Goal: Task Accomplishment & Management: Complete application form

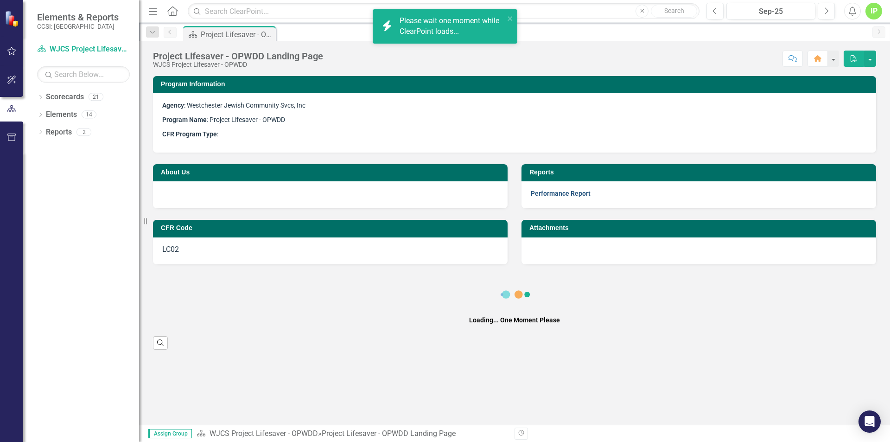
click at [557, 190] on link "Performance Report" at bounding box center [561, 193] width 60 height 7
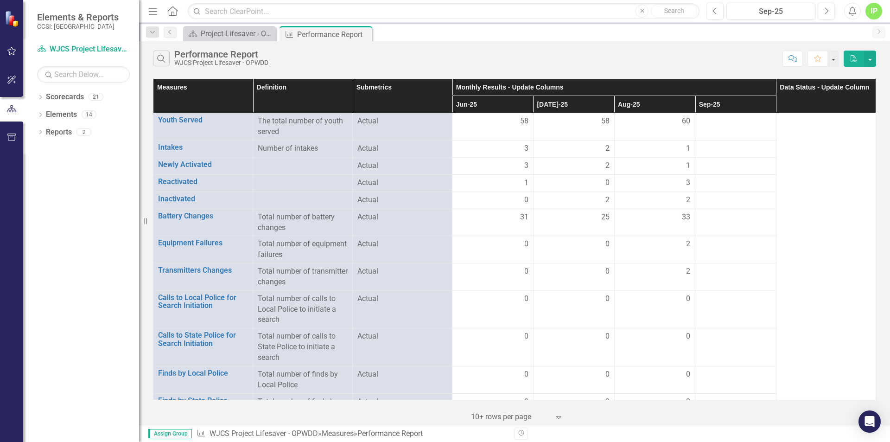
click at [704, 102] on th "Sep-25" at bounding box center [735, 104] width 81 height 17
click at [732, 123] on div at bounding box center [735, 121] width 71 height 11
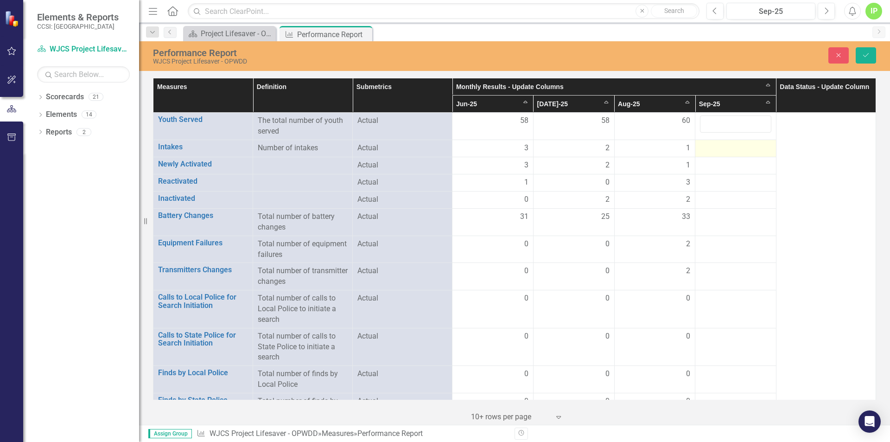
click at [715, 146] on div at bounding box center [735, 148] width 71 height 11
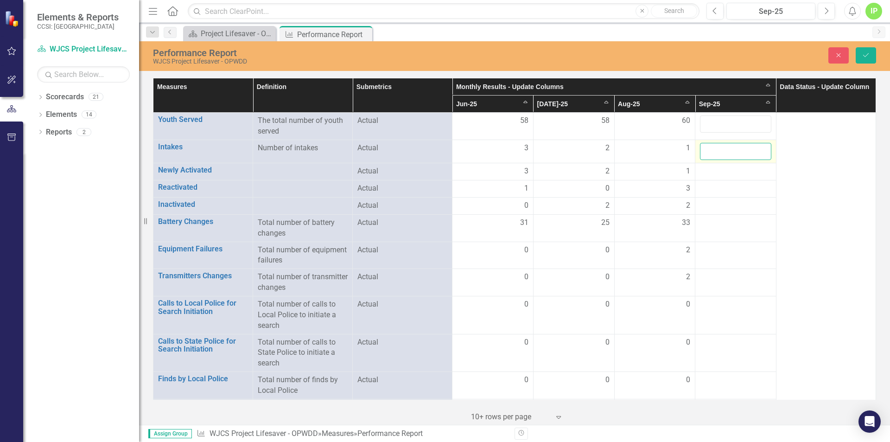
click at [708, 152] on input "number" at bounding box center [735, 151] width 71 height 17
type input "1"
click at [711, 168] on div at bounding box center [735, 171] width 71 height 11
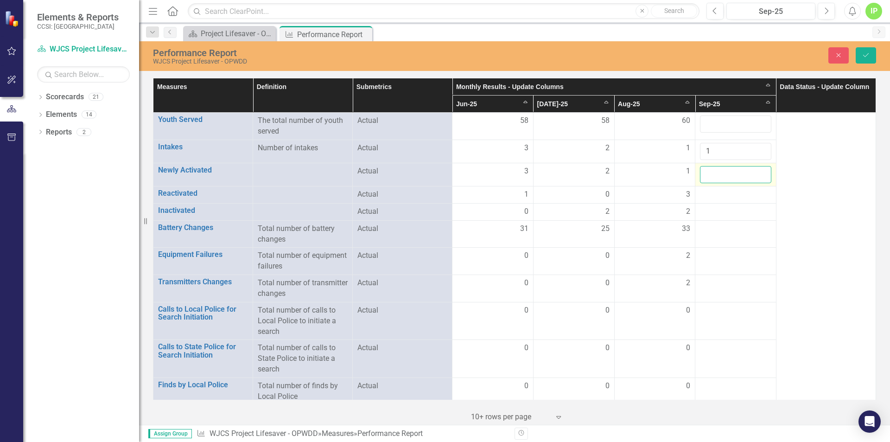
click at [709, 172] on input "number" at bounding box center [735, 174] width 71 height 17
type input "1"
click at [705, 191] on div at bounding box center [735, 194] width 71 height 11
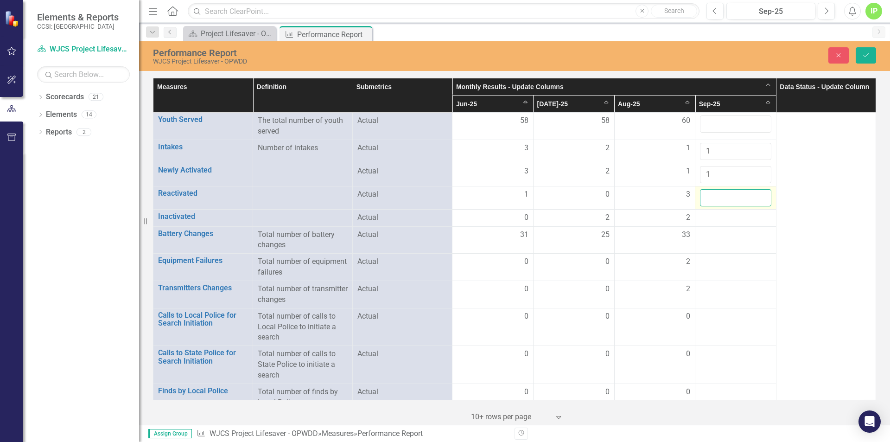
click at [705, 191] on input "number" at bounding box center [735, 197] width 71 height 17
type input "2"
click at [700, 214] on div at bounding box center [735, 217] width 71 height 11
click at [704, 214] on div at bounding box center [735, 217] width 71 height 11
click at [705, 215] on div at bounding box center [735, 217] width 71 height 11
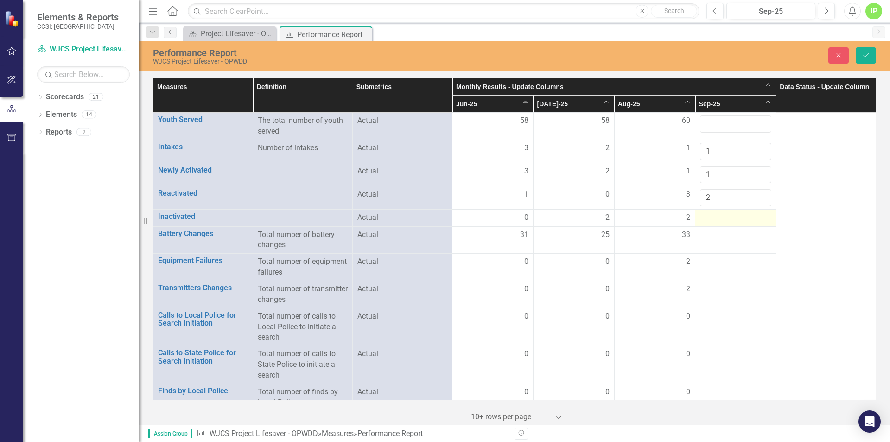
click at [702, 215] on div at bounding box center [735, 217] width 71 height 11
click at [712, 216] on div at bounding box center [735, 217] width 71 height 11
click at [712, 217] on div at bounding box center [735, 217] width 71 height 11
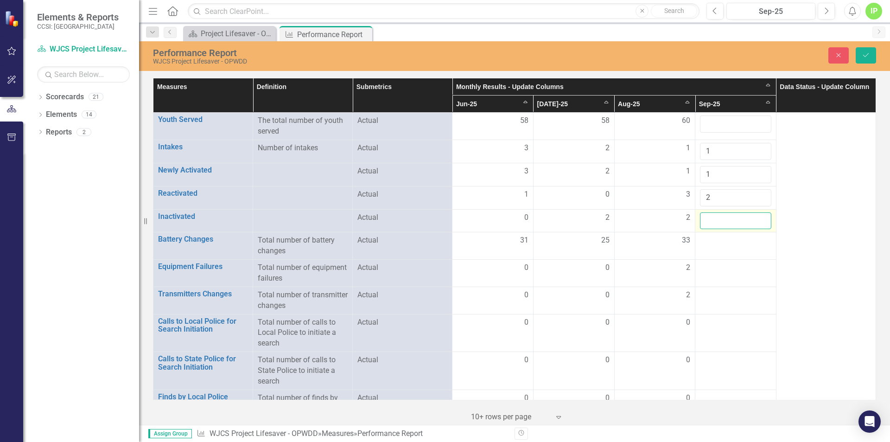
click at [705, 215] on input "number" at bounding box center [735, 220] width 71 height 17
type input "5"
click at [707, 238] on div at bounding box center [735, 240] width 71 height 11
click at [706, 241] on div at bounding box center [735, 240] width 71 height 11
click at [705, 241] on div at bounding box center [735, 240] width 71 height 11
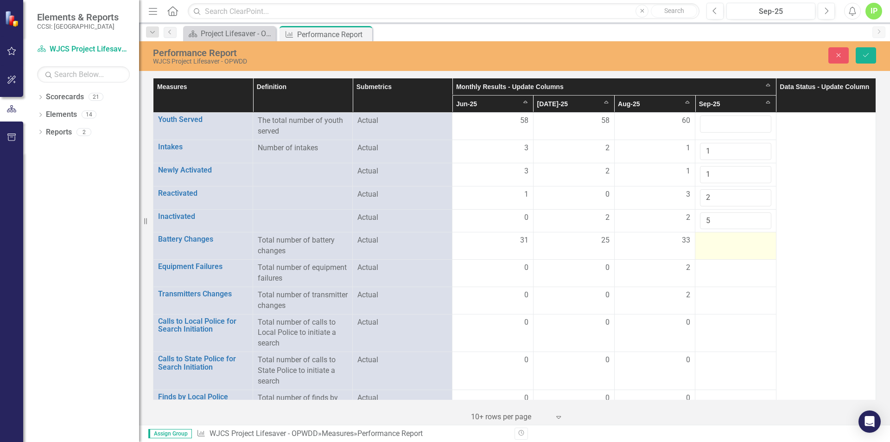
click at [705, 241] on div at bounding box center [735, 240] width 71 height 11
click at [705, 242] on input "number" at bounding box center [735, 243] width 71 height 17
type input "27"
click at [713, 267] on div at bounding box center [735, 267] width 71 height 11
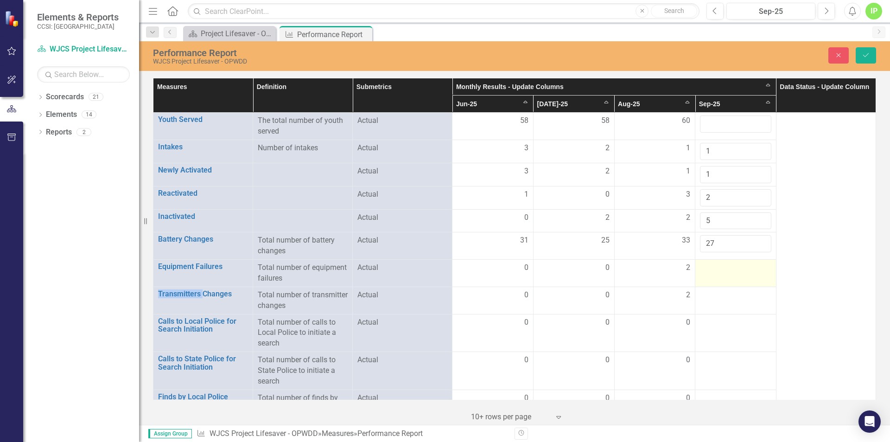
click at [713, 267] on div at bounding box center [735, 267] width 71 height 11
click at [710, 269] on input "number" at bounding box center [735, 270] width 71 height 17
type input "2"
click at [702, 294] on div at bounding box center [735, 295] width 71 height 11
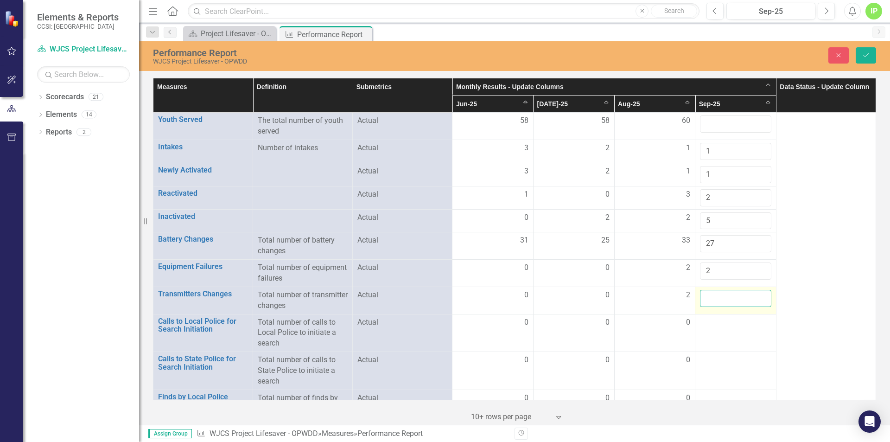
click at [702, 294] on input "number" at bounding box center [735, 298] width 71 height 17
type input "2"
click at [709, 325] on div at bounding box center [735, 322] width 71 height 11
click at [710, 324] on div at bounding box center [735, 322] width 71 height 11
click at [710, 324] on input "number" at bounding box center [735, 325] width 71 height 17
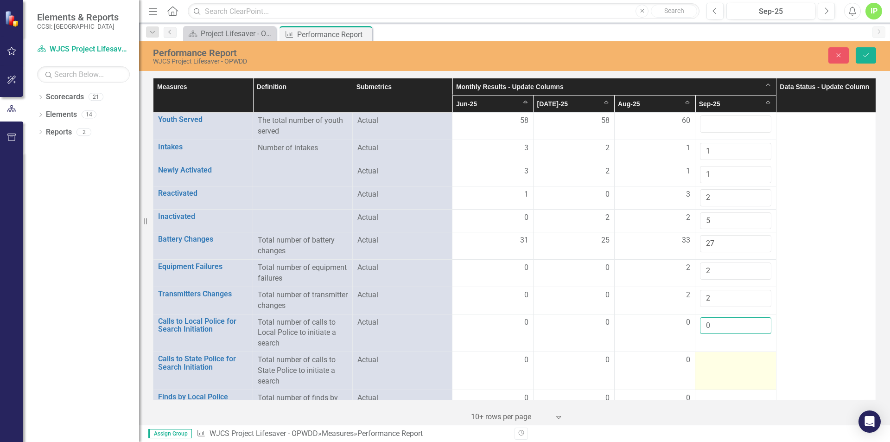
type input "0"
click at [704, 362] on div at bounding box center [735, 360] width 71 height 11
click at [705, 362] on div at bounding box center [735, 360] width 71 height 11
click at [705, 362] on input "number" at bounding box center [735, 363] width 71 height 17
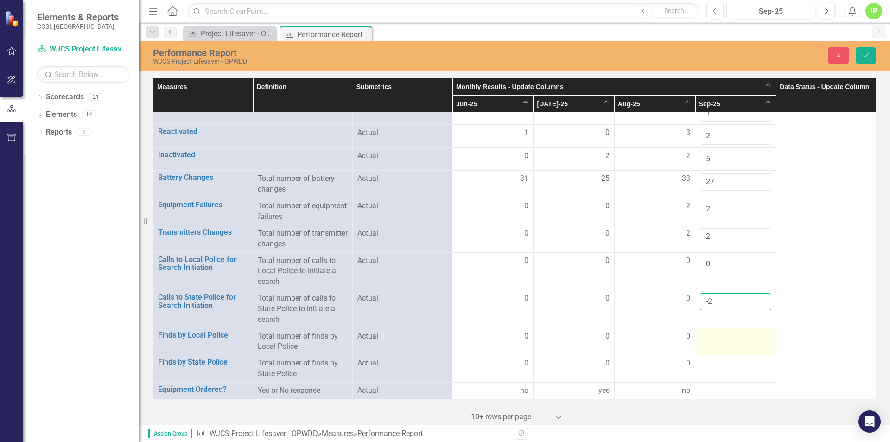
type input "-2"
click at [710, 335] on div at bounding box center [735, 336] width 71 height 11
click at [705, 295] on input "-2" at bounding box center [735, 301] width 71 height 17
type input "0"
click at [704, 337] on div at bounding box center [735, 336] width 71 height 11
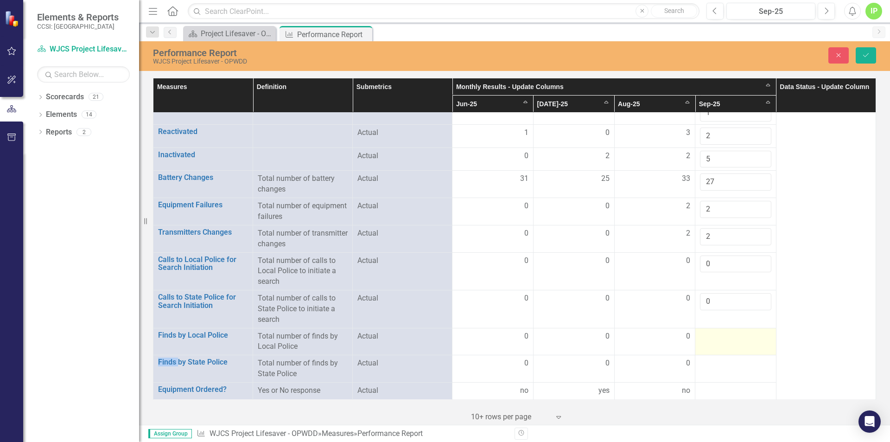
click at [704, 337] on div at bounding box center [735, 336] width 71 height 11
click at [704, 337] on input "number" at bounding box center [735, 339] width 71 height 17
type input "0"
click at [704, 357] on td at bounding box center [735, 368] width 81 height 27
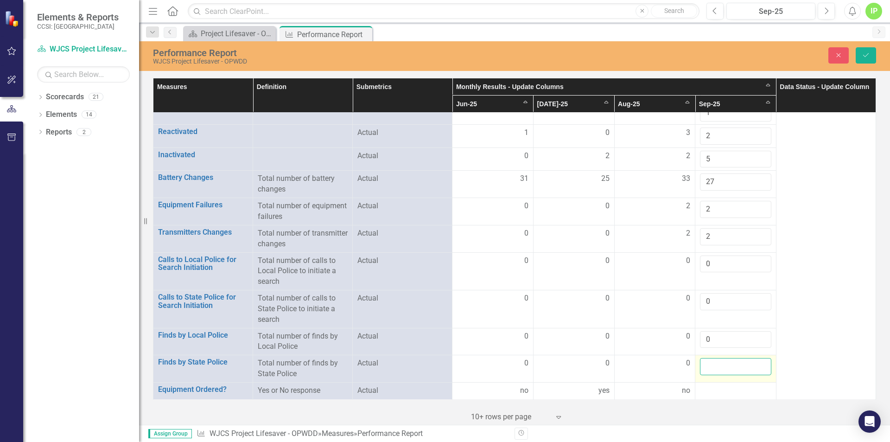
click at [702, 364] on input "number" at bounding box center [735, 366] width 71 height 17
type input "0"
click at [700, 387] on div at bounding box center [735, 390] width 71 height 11
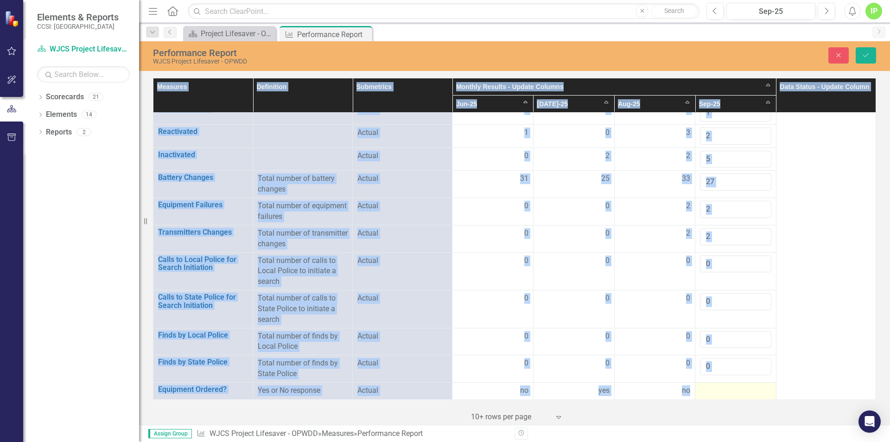
click at [700, 387] on div at bounding box center [735, 390] width 71 height 11
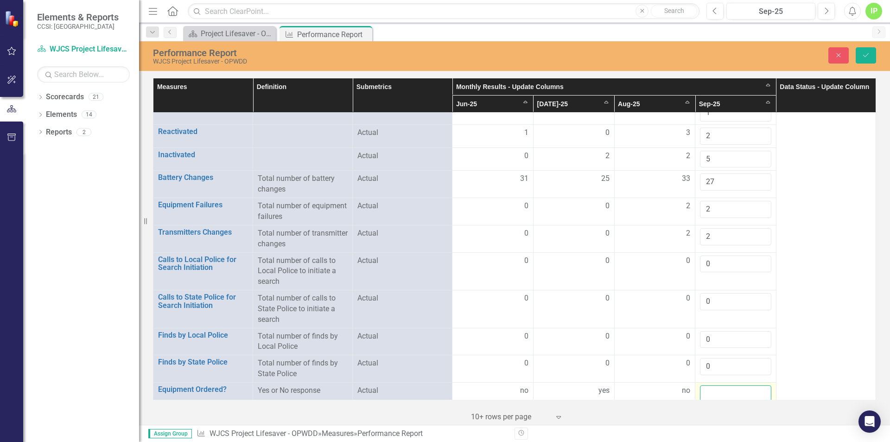
click at [703, 396] on input "text" at bounding box center [735, 393] width 71 height 17
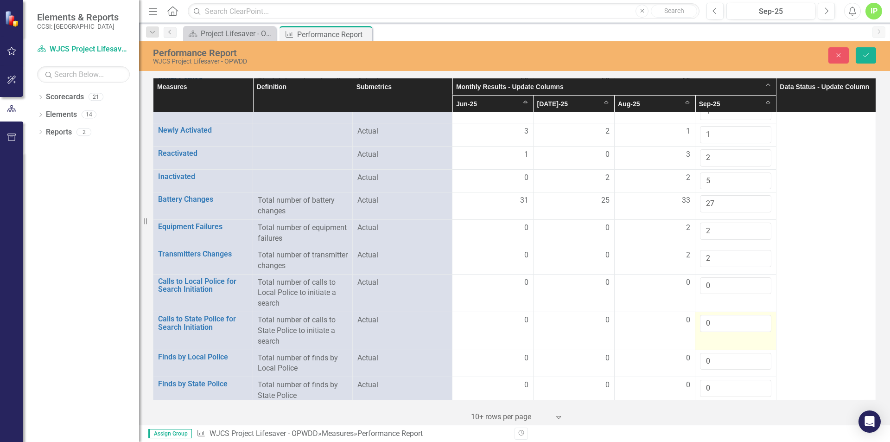
scroll to position [0, 0]
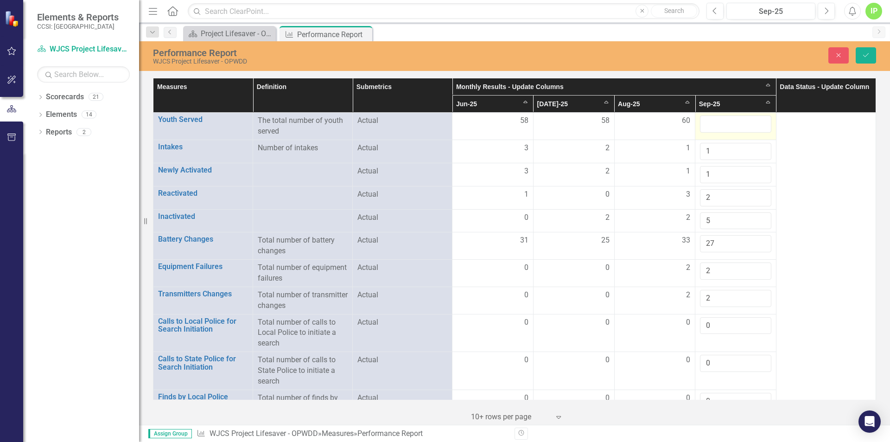
type input "no"
click at [711, 125] on input "number" at bounding box center [735, 123] width 71 height 17
click at [711, 124] on input "number" at bounding box center [735, 123] width 71 height 17
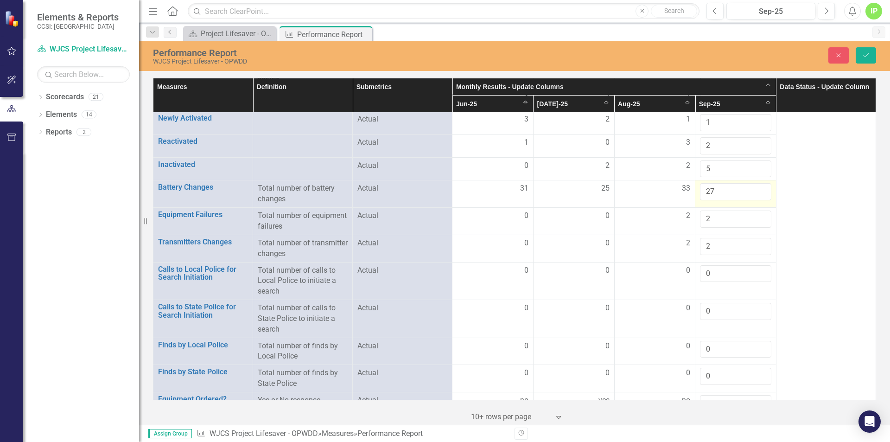
scroll to position [67, 0]
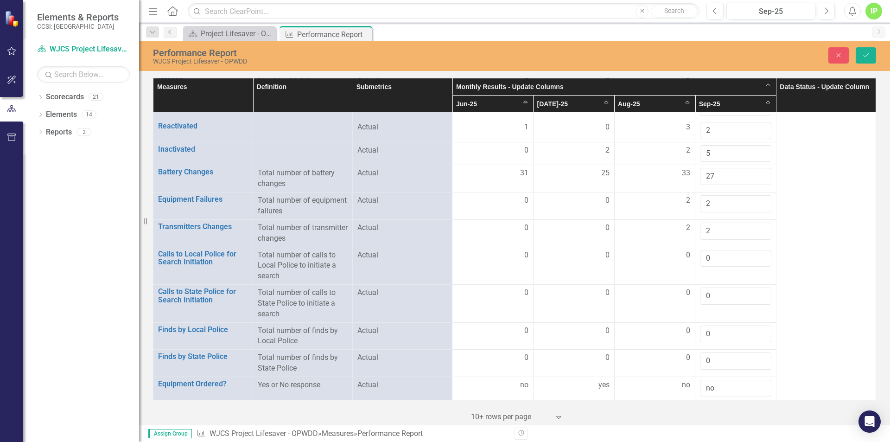
type input "58"
click at [825, 87] on th "Data Status - Update Column" at bounding box center [826, 95] width 100 height 34
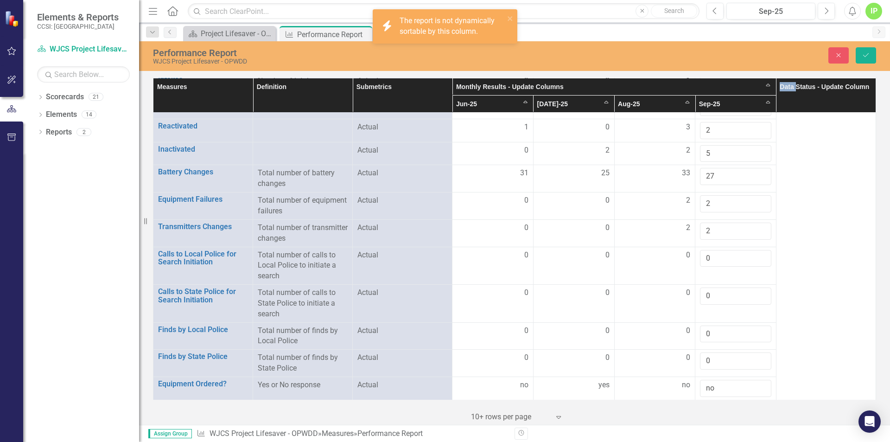
click at [824, 87] on th "Data Status - Update Column" at bounding box center [826, 95] width 100 height 34
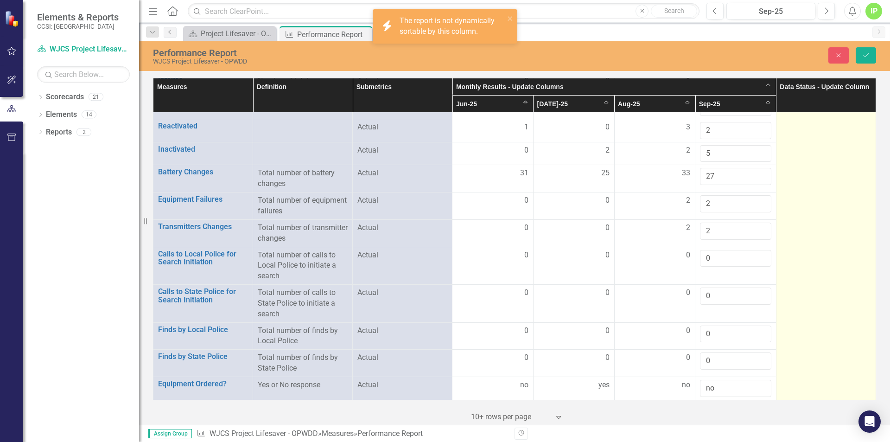
click at [805, 121] on td at bounding box center [826, 222] width 100 height 354
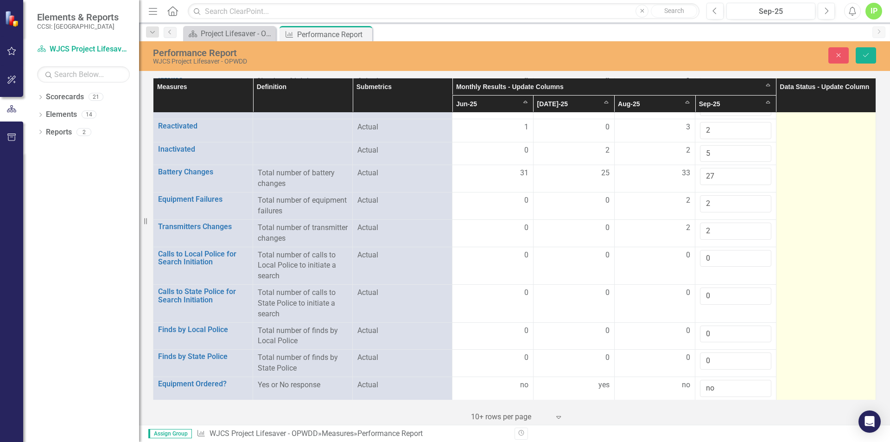
click at [804, 133] on td "Not Defined Expand" at bounding box center [826, 222] width 100 height 354
click at [803, 132] on td "Not Defined Expand" at bounding box center [826, 222] width 100 height 354
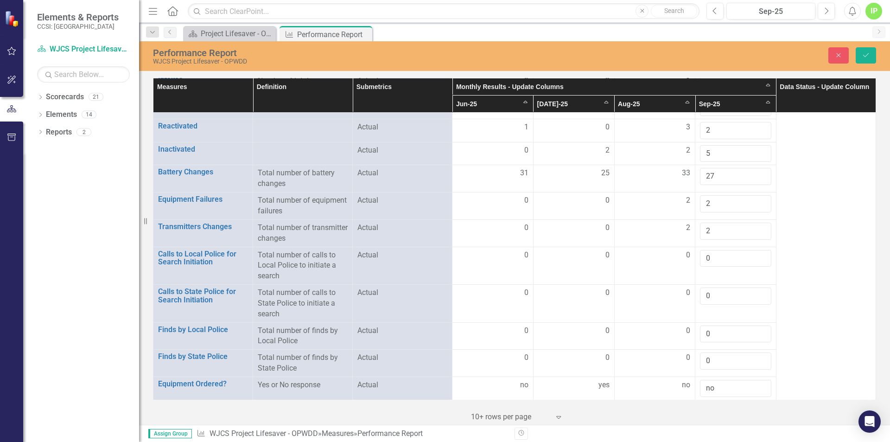
drag, startPoint x: 803, startPoint y: 128, endPoint x: 838, endPoint y: 97, distance: 46.6
click at [807, 124] on td "Not Defined Expand" at bounding box center [826, 222] width 100 height 354
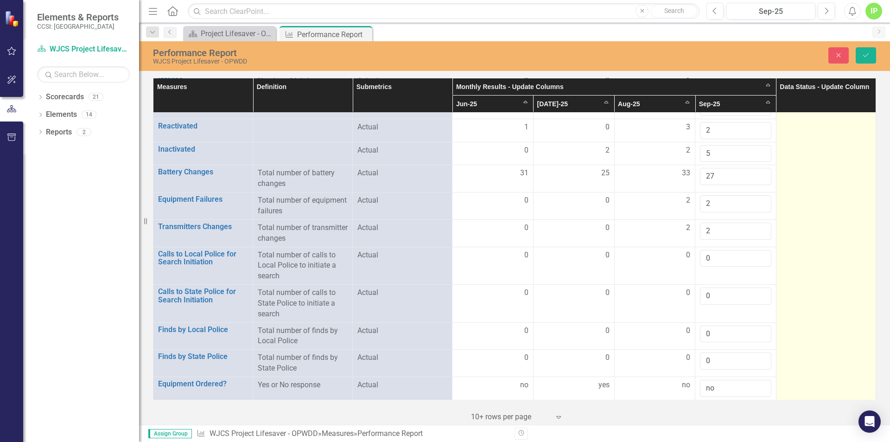
click at [827, 144] on td "Not Defined Expand" at bounding box center [826, 222] width 100 height 354
drag, startPoint x: 827, startPoint y: 144, endPoint x: 817, endPoint y: 123, distance: 23.2
click at [817, 123] on td "Not Defined Expand" at bounding box center [826, 222] width 100 height 354
click at [815, 138] on td "Not Defined Expand" at bounding box center [826, 222] width 100 height 354
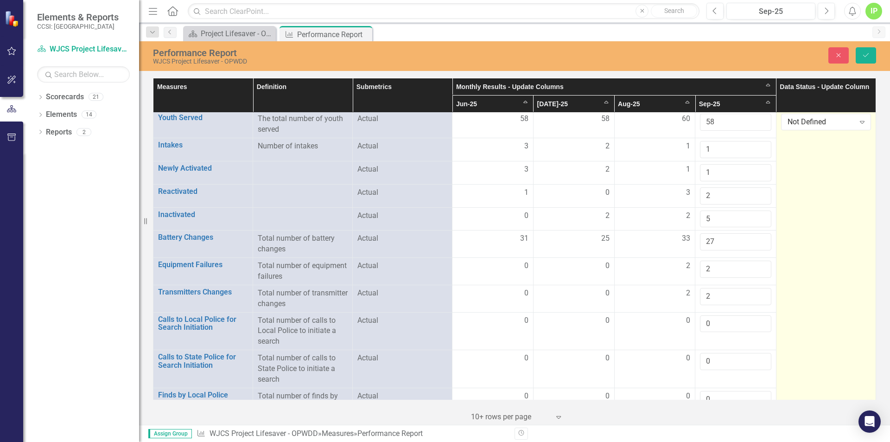
scroll to position [0, 0]
click at [857, 121] on icon "Expand" at bounding box center [861, 123] width 9 height 7
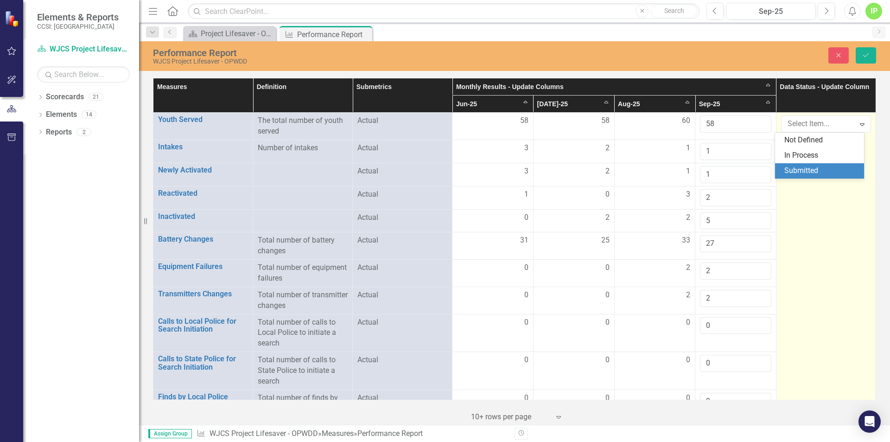
click at [800, 166] on div "Submitted" at bounding box center [821, 170] width 74 height 11
click at [861, 49] on button "Save" at bounding box center [866, 55] width 20 height 16
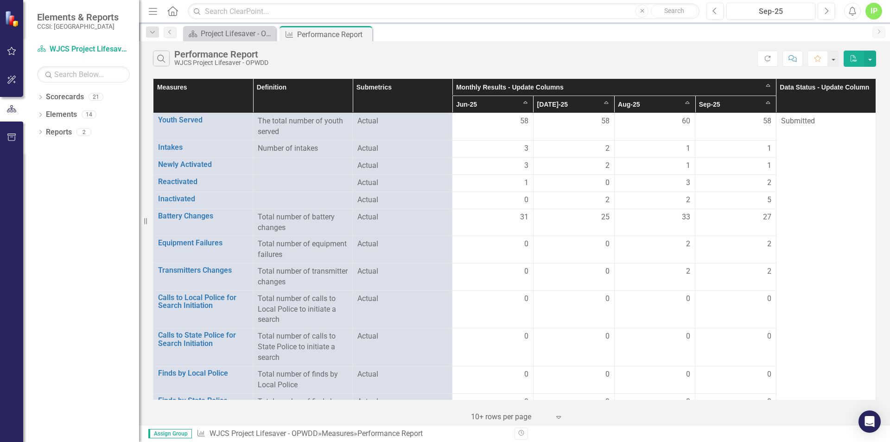
click at [875, 6] on div "IP" at bounding box center [873, 11] width 17 height 17
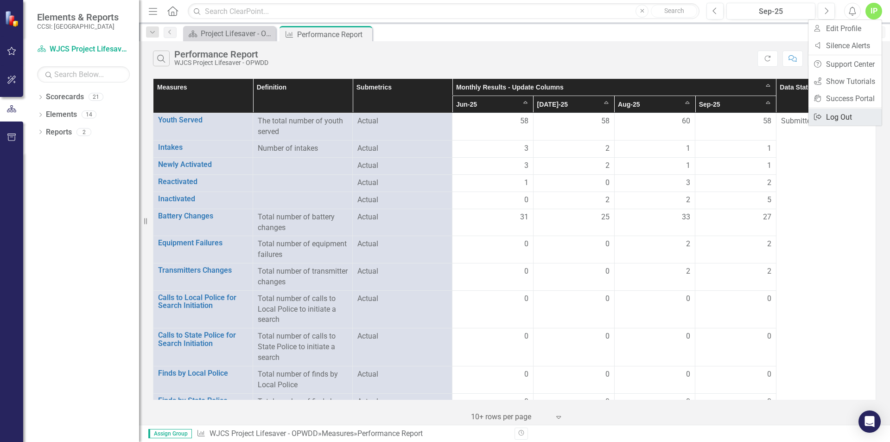
click at [834, 116] on link "Logout Log Out" at bounding box center [844, 116] width 73 height 17
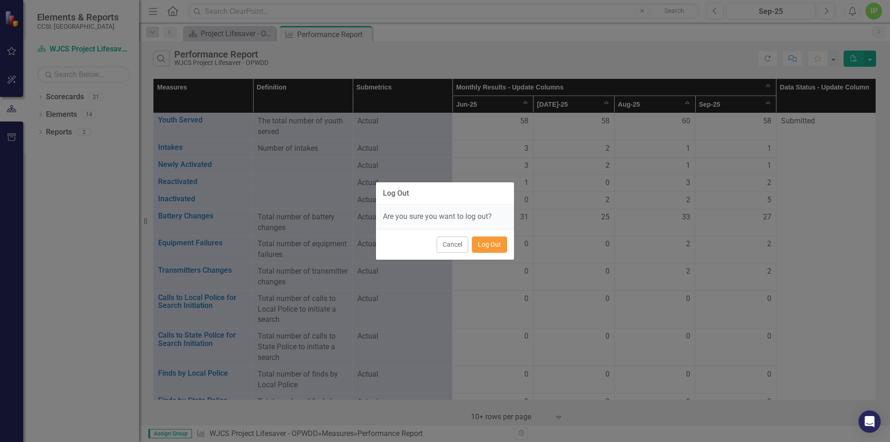
click at [486, 241] on button "Log Out" at bounding box center [489, 244] width 35 height 16
